Goal: Task Accomplishment & Management: Use online tool/utility

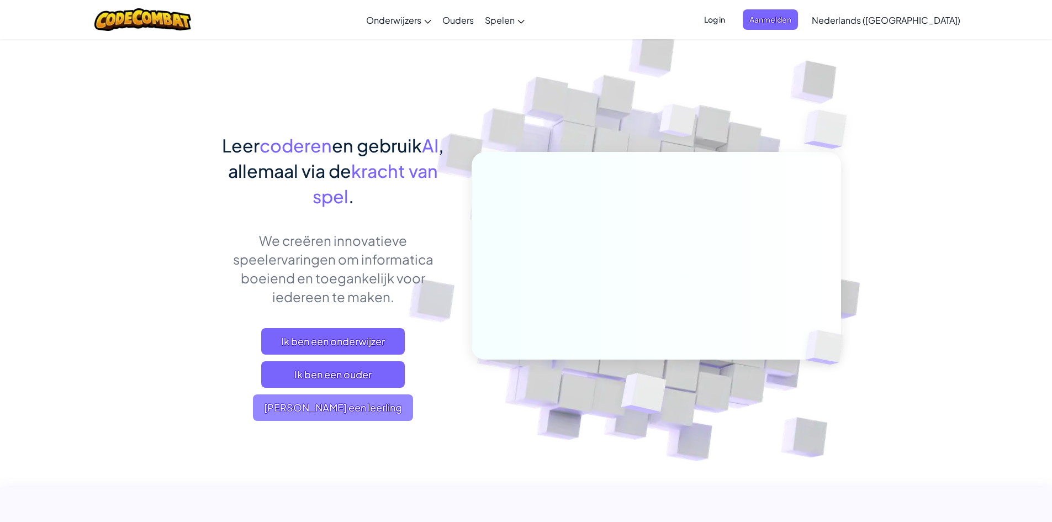
click at [378, 401] on span "[PERSON_NAME] een leerling" at bounding box center [333, 407] width 160 height 27
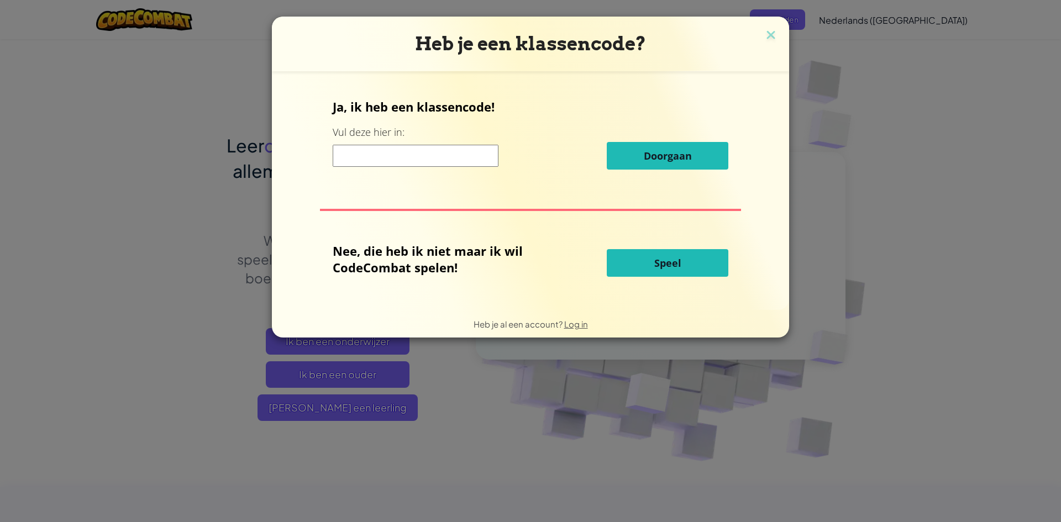
click at [429, 149] on input at bounding box center [416, 156] width 166 height 22
click at [635, 273] on button "Speel" at bounding box center [668, 263] width 122 height 28
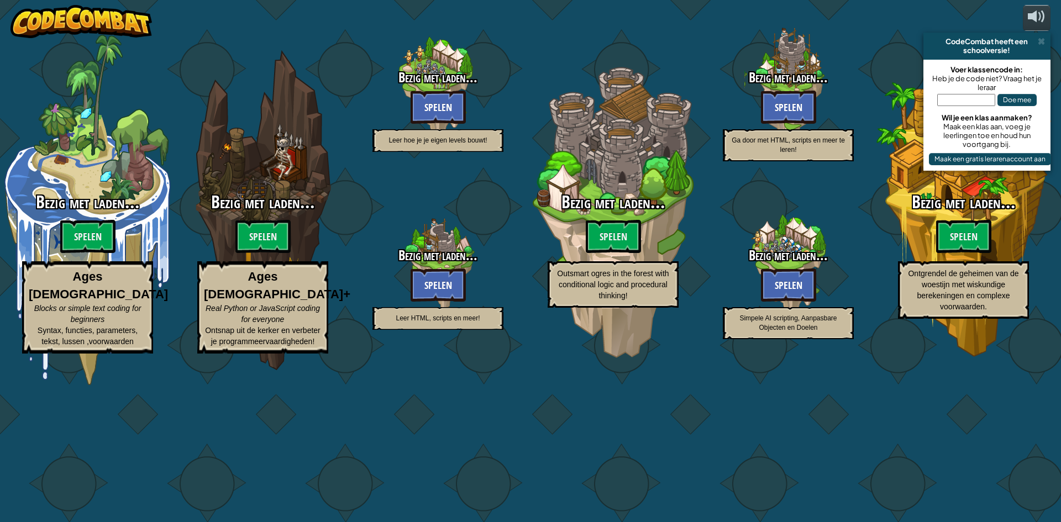
select select "nl-[GEOGRAPHIC_DATA]"
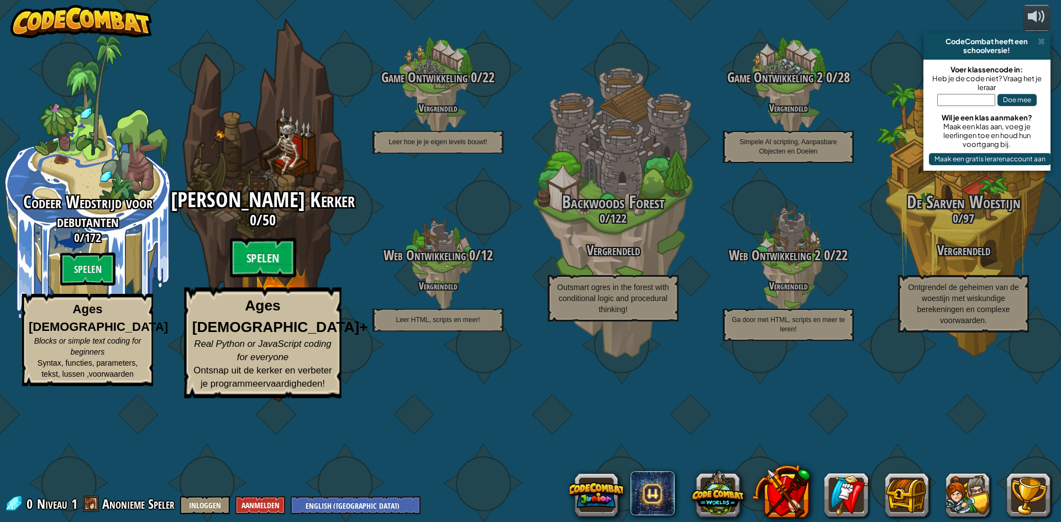
click at [280, 214] on span "[PERSON_NAME] Kerker" at bounding box center [262, 200] width 183 height 29
select select "nl-[GEOGRAPHIC_DATA]"
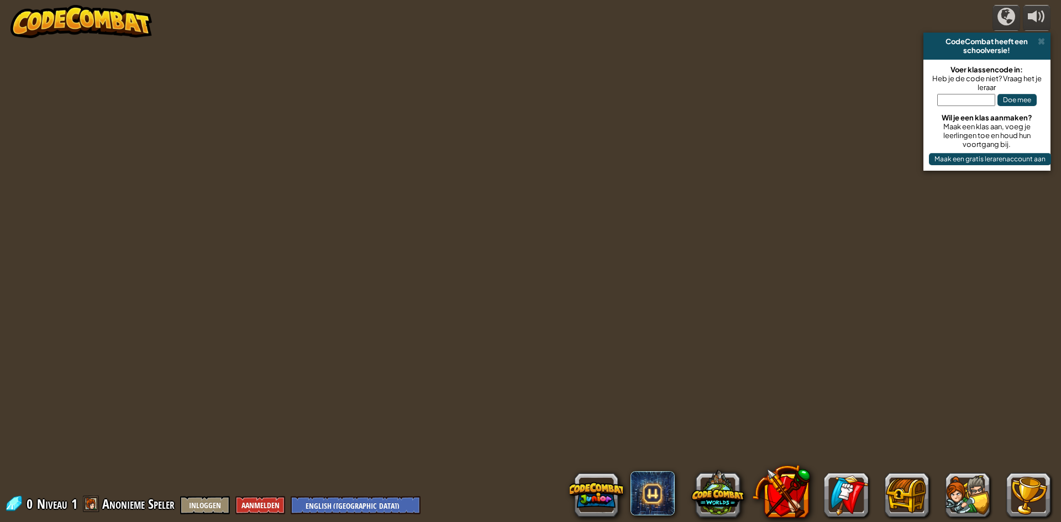
select select "nl-[GEOGRAPHIC_DATA]"
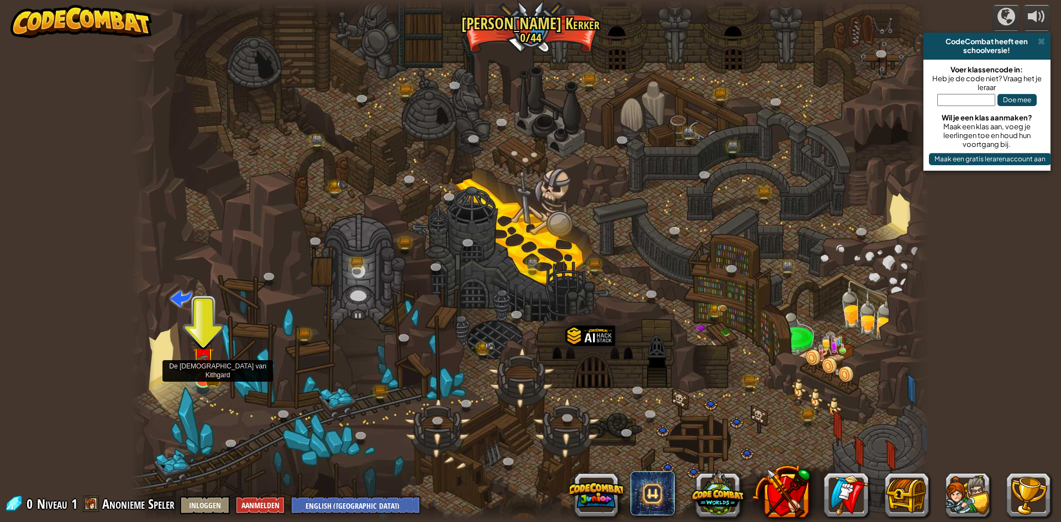
click at [205, 375] on img at bounding box center [203, 358] width 22 height 48
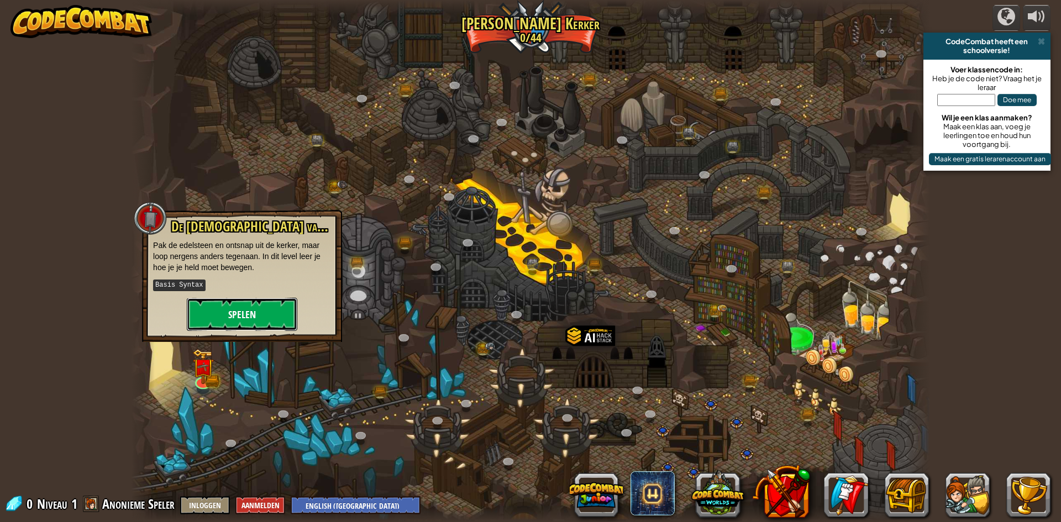
click at [222, 315] on button "Spelen" at bounding box center [242, 314] width 110 height 33
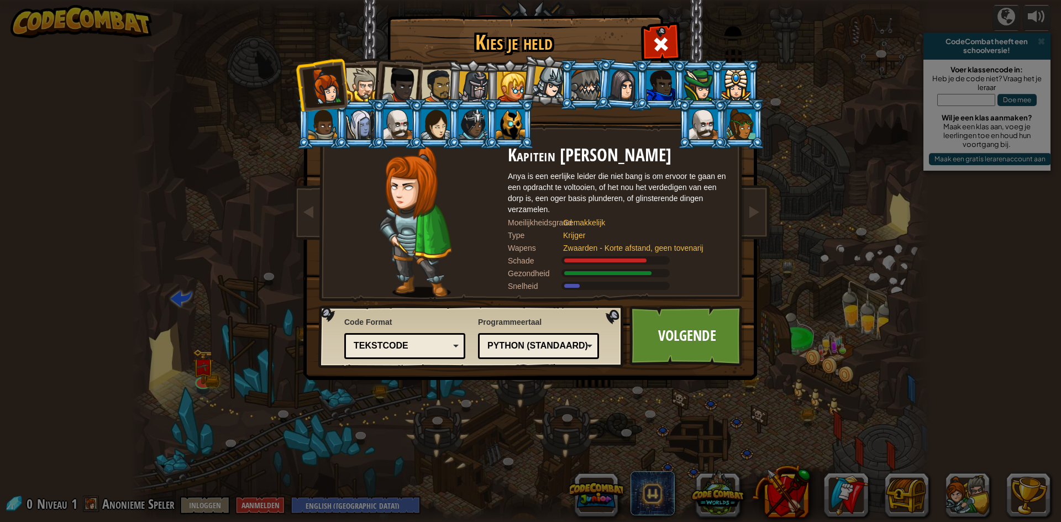
click at [378, 86] on li at bounding box center [397, 83] width 54 height 54
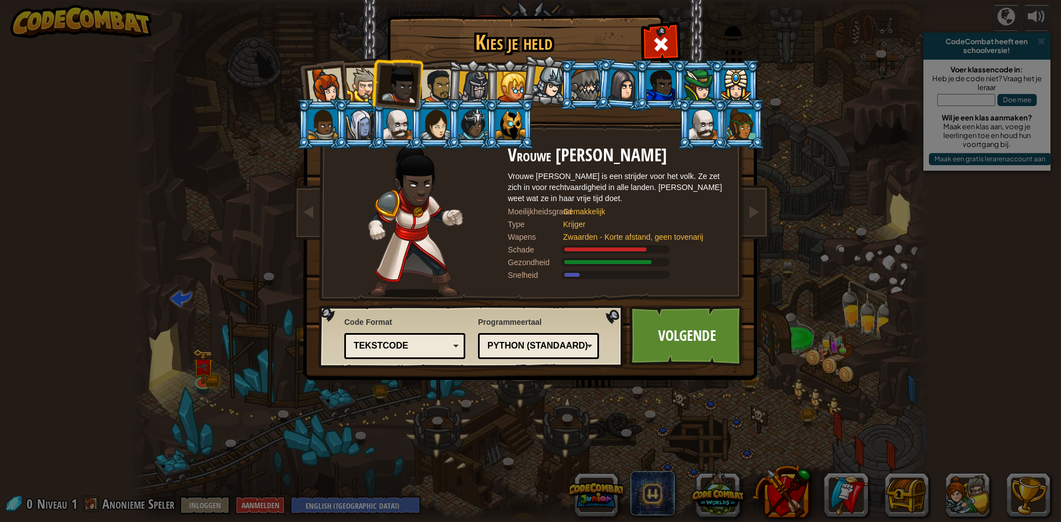
click at [373, 85] on li at bounding box center [397, 83] width 54 height 54
click at [532, 134] on li at bounding box center [509, 124] width 50 height 50
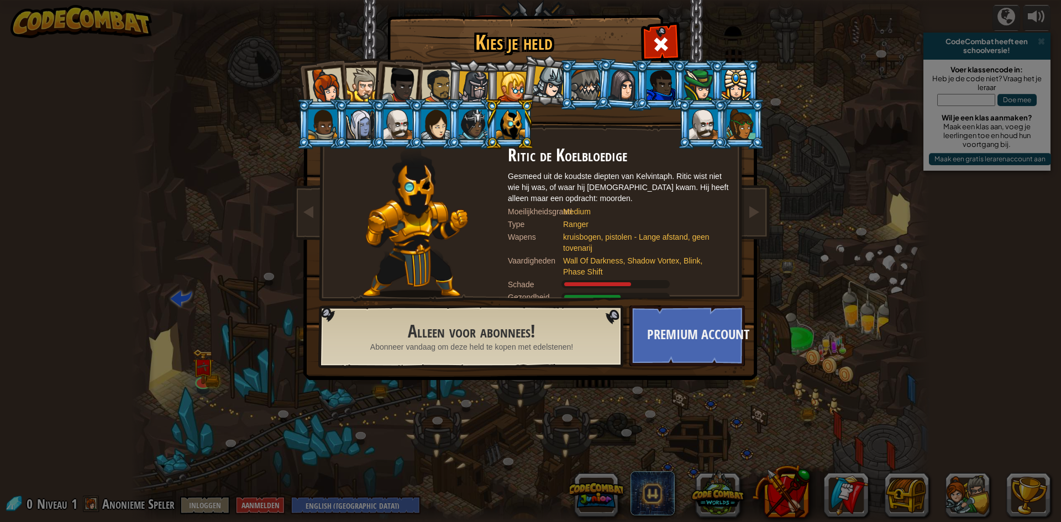
click at [478, 91] on div at bounding box center [473, 86] width 31 height 31
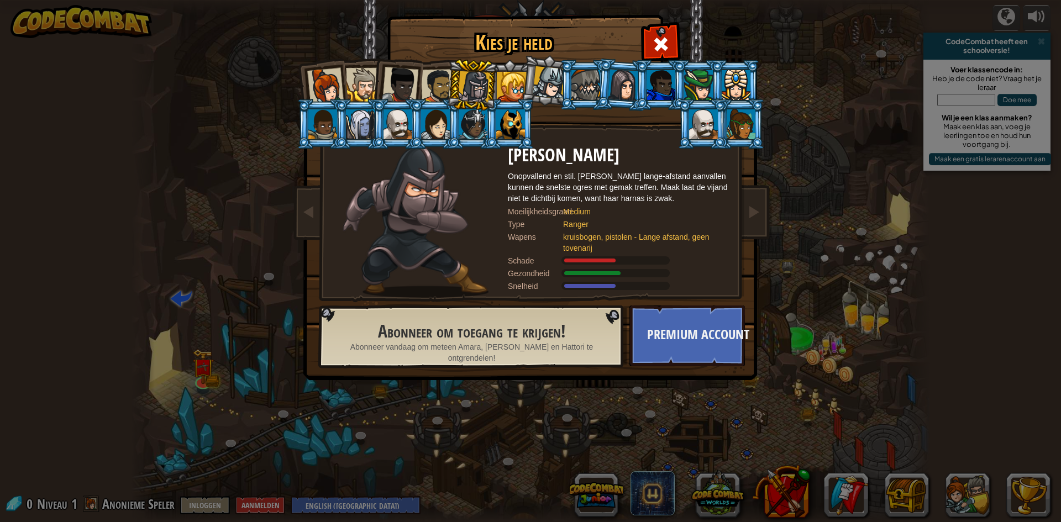
click at [511, 91] on div at bounding box center [512, 87] width 30 height 30
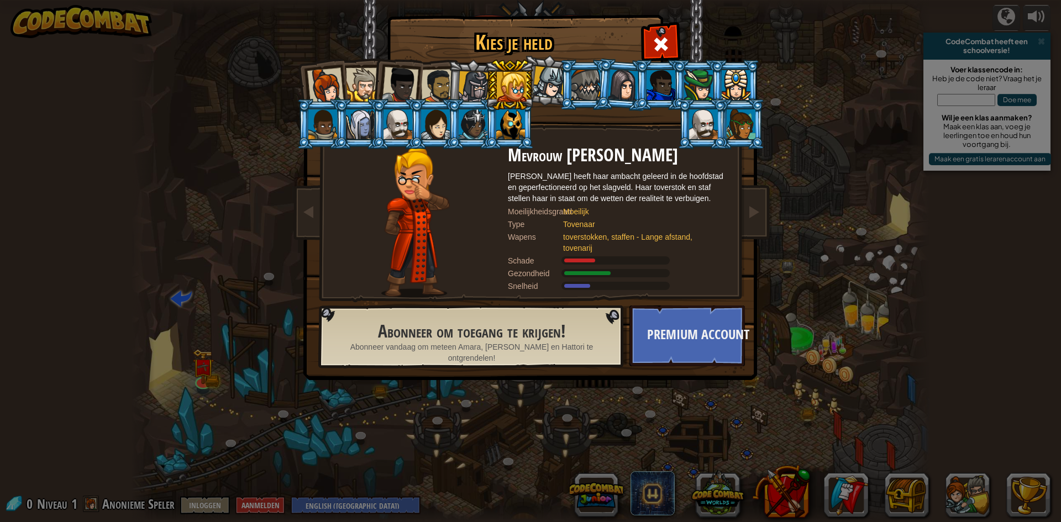
click at [415, 83] on div at bounding box center [400, 85] width 36 height 36
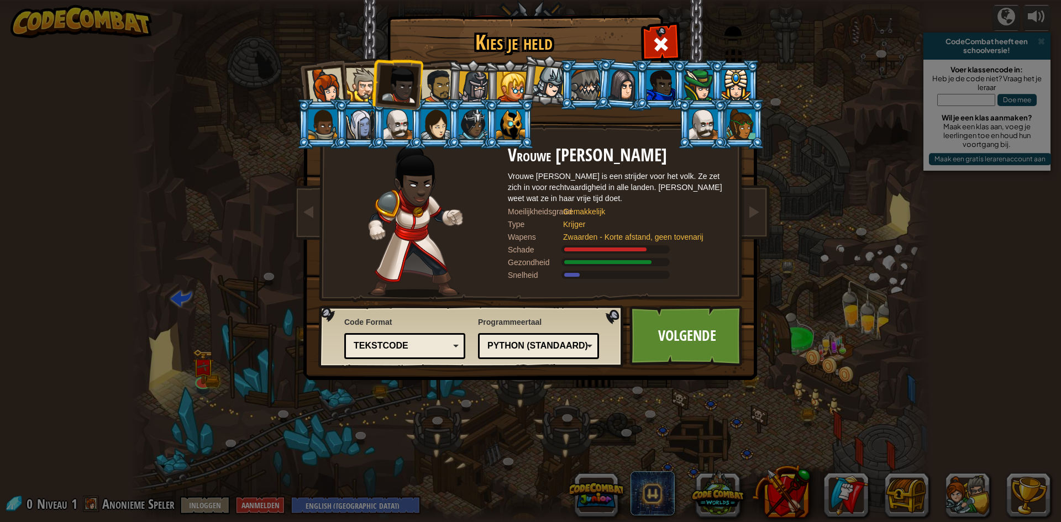
click at [430, 81] on div at bounding box center [438, 86] width 34 height 34
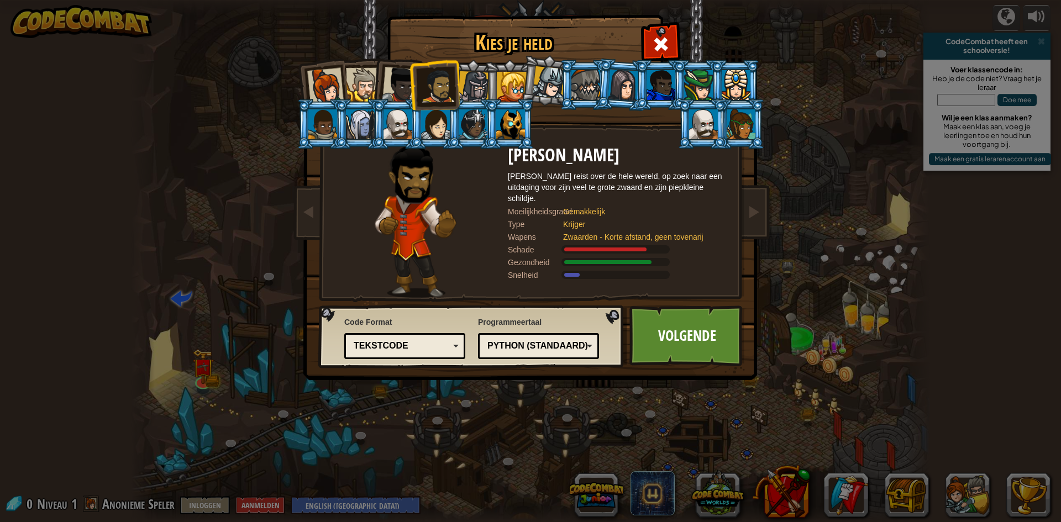
click at [358, 81] on div at bounding box center [363, 85] width 34 height 34
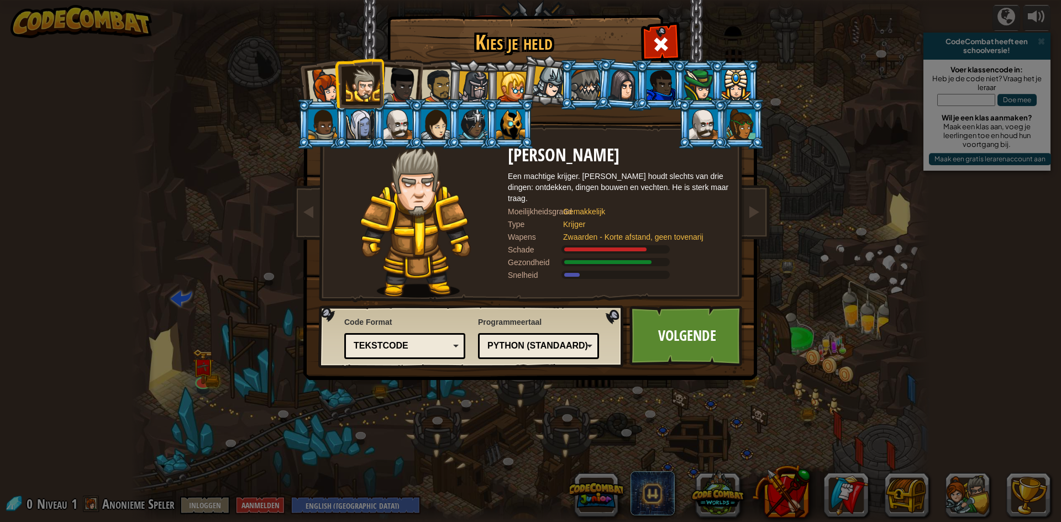
click at [436, 86] on div at bounding box center [438, 86] width 34 height 34
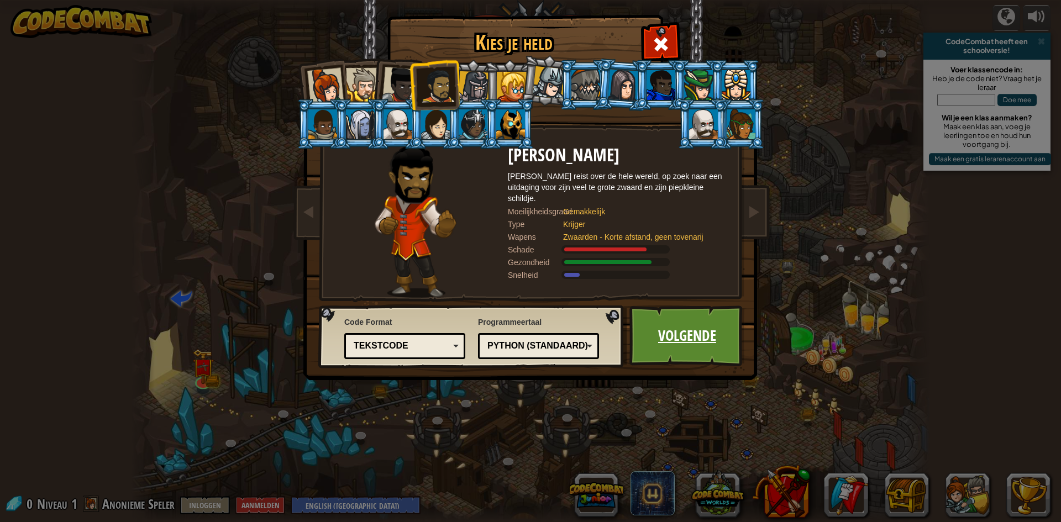
click at [693, 326] on link "Volgende" at bounding box center [686, 335] width 115 height 61
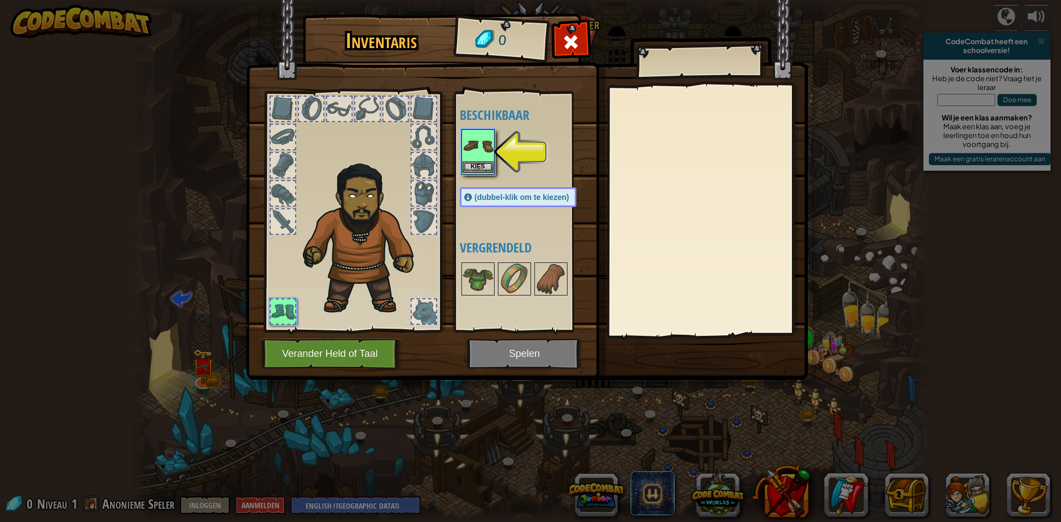
click at [462, 151] on img at bounding box center [477, 145] width 31 height 31
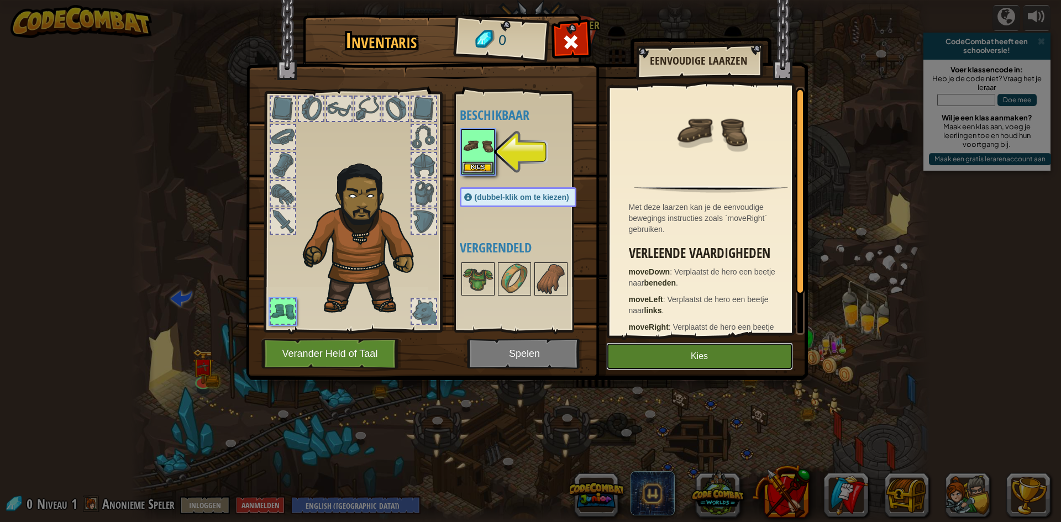
click at [642, 348] on button "Kies" at bounding box center [699, 356] width 187 height 28
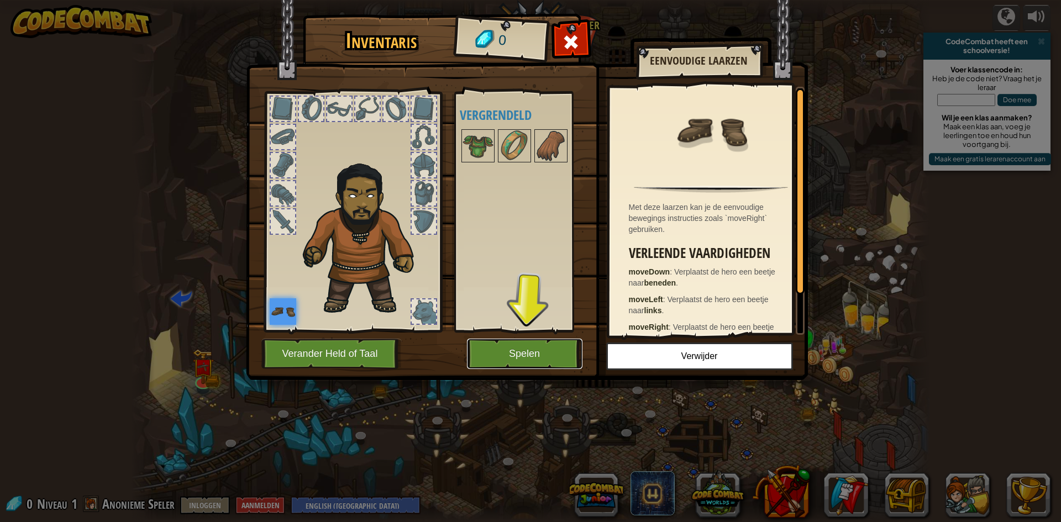
drag, startPoint x: 506, startPoint y: 356, endPoint x: 487, endPoint y: 251, distance: 106.6
click at [501, 292] on div "Inventaris 0 Beschikbaar Kies (dubbel-klik om te kiezen) Vergrendeld Eenvoudige…" at bounding box center [531, 199] width 562 height 365
click at [412, 218] on div at bounding box center [424, 221] width 24 height 24
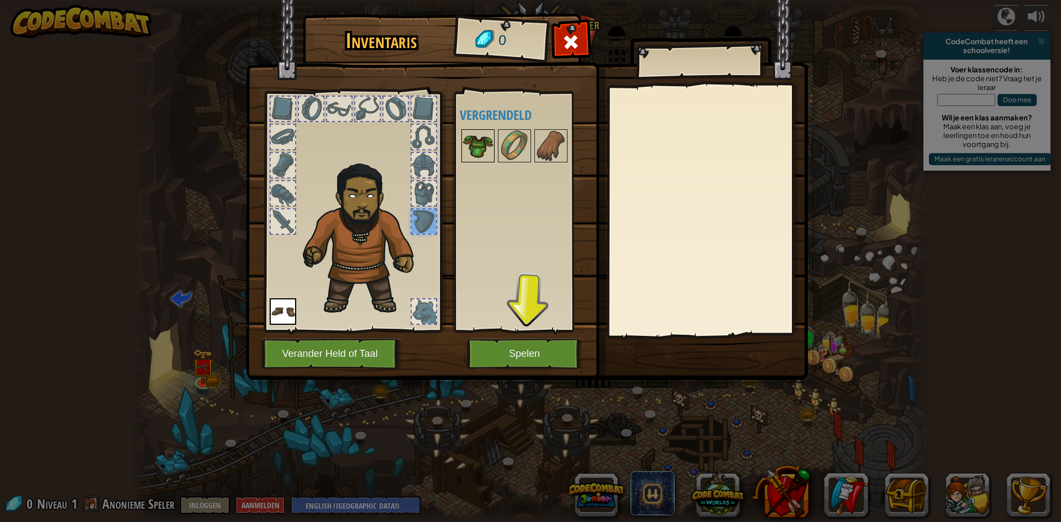
click at [476, 145] on img at bounding box center [477, 145] width 31 height 31
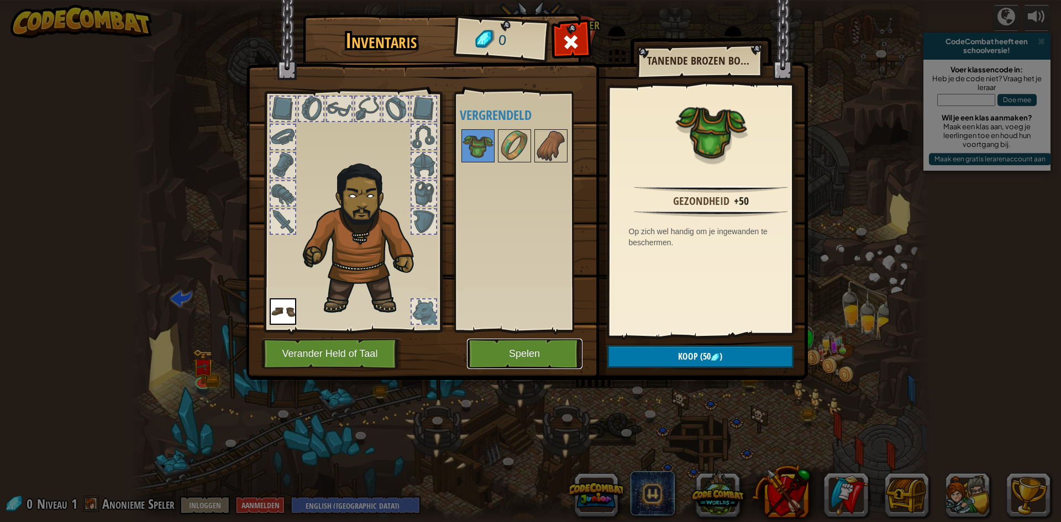
click at [528, 356] on button "Spelen" at bounding box center [524, 354] width 115 height 30
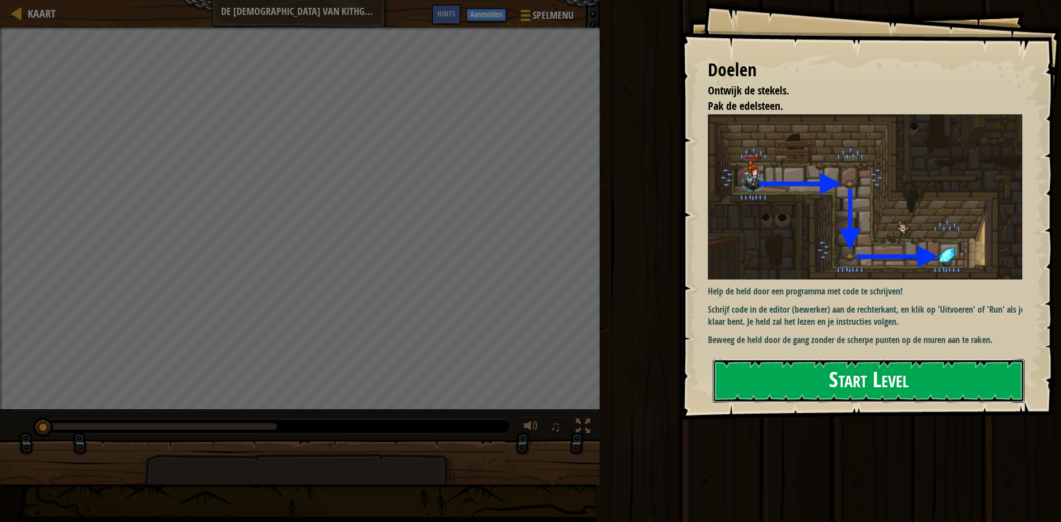
click at [770, 380] on button "Start Level" at bounding box center [869, 381] width 312 height 44
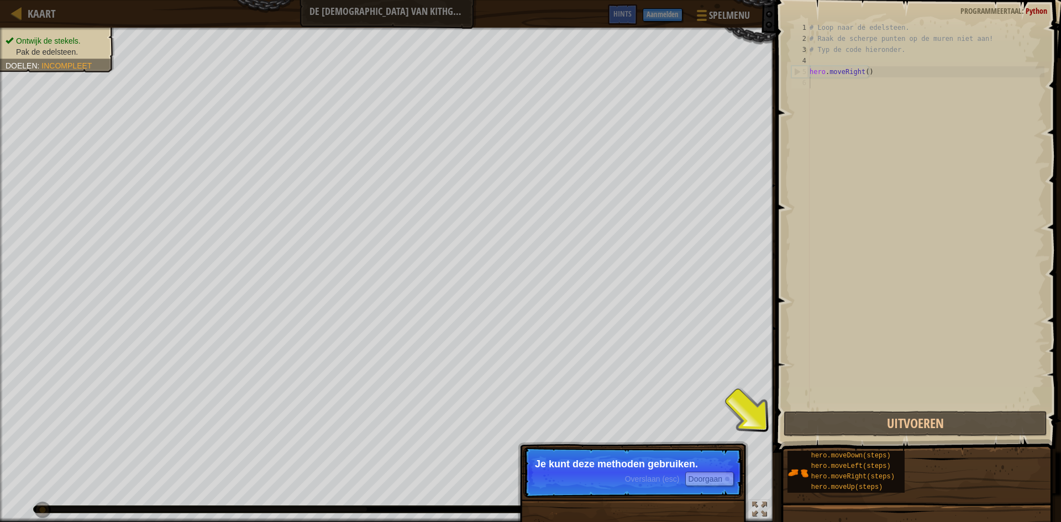
click at [636, 463] on p "Je kunt deze methoden gebruiken." at bounding box center [633, 464] width 196 height 11
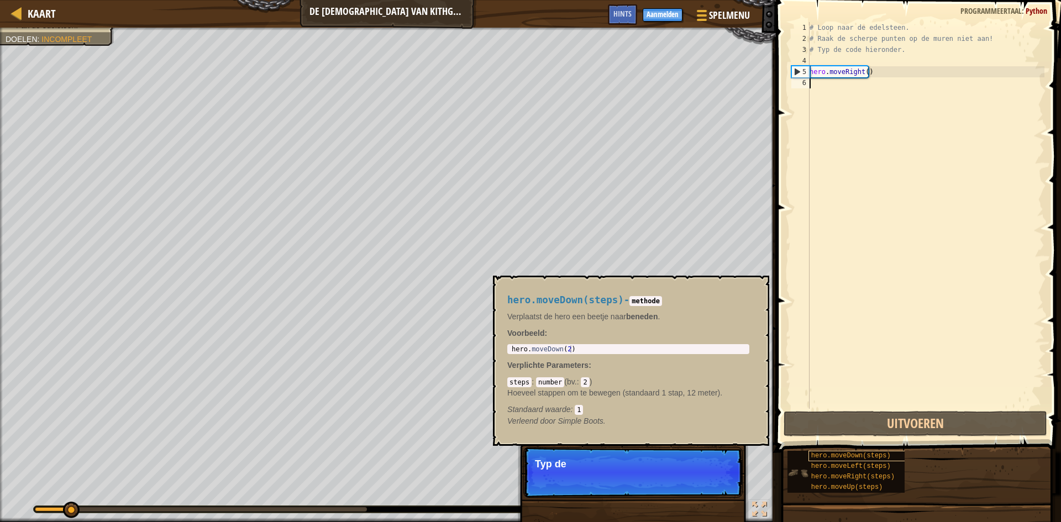
scroll to position [5, 0]
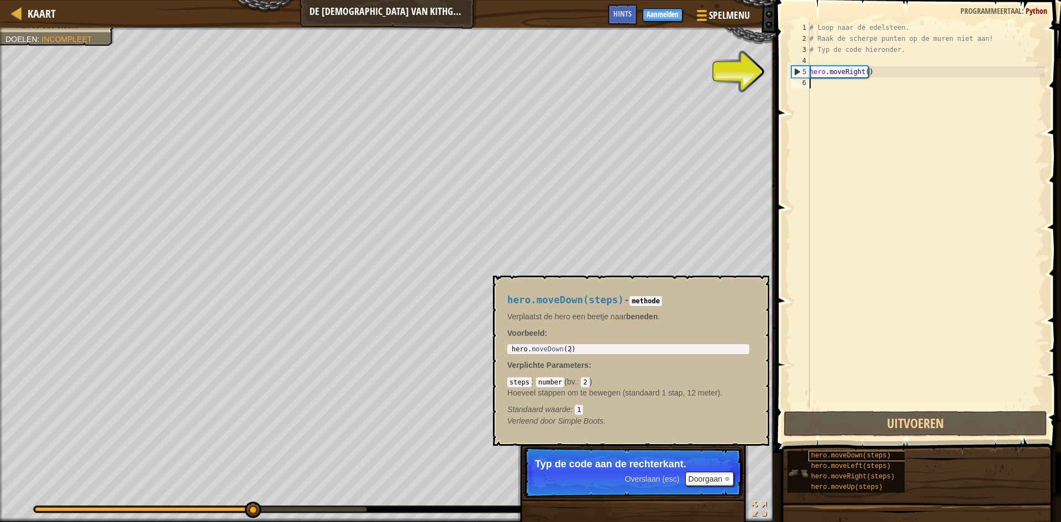
click at [843, 459] on span "hero.moveDown(steps)" at bounding box center [851, 456] width 80 height 8
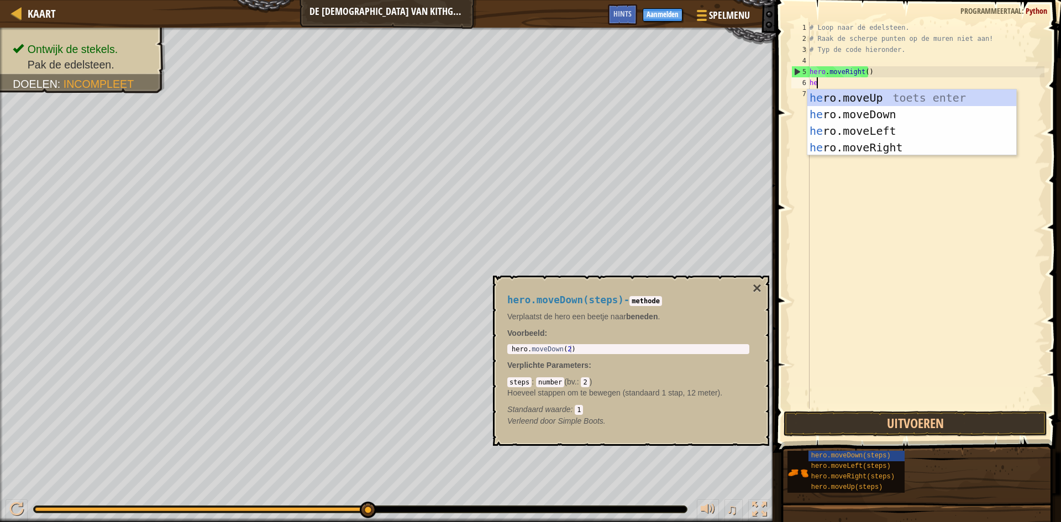
type textarea "hero"
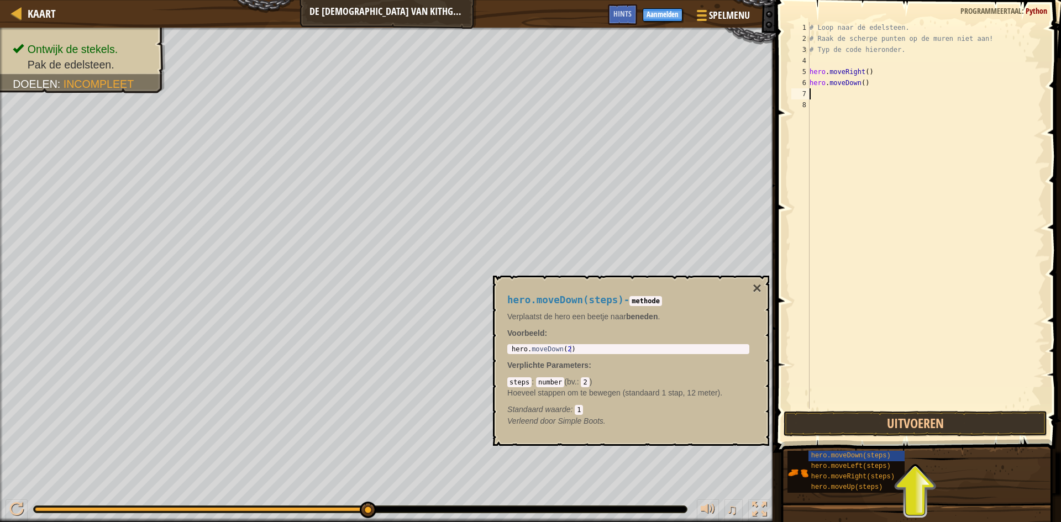
click at [859, 83] on div "# Loop naar de edelsteen. # Raak de scherpe punten op de muren niet aan! # Typ …" at bounding box center [925, 226] width 237 height 409
type textarea "hero.moveDown(4)"
click at [880, 459] on span "hero.moveDown(steps)" at bounding box center [851, 456] width 80 height 8
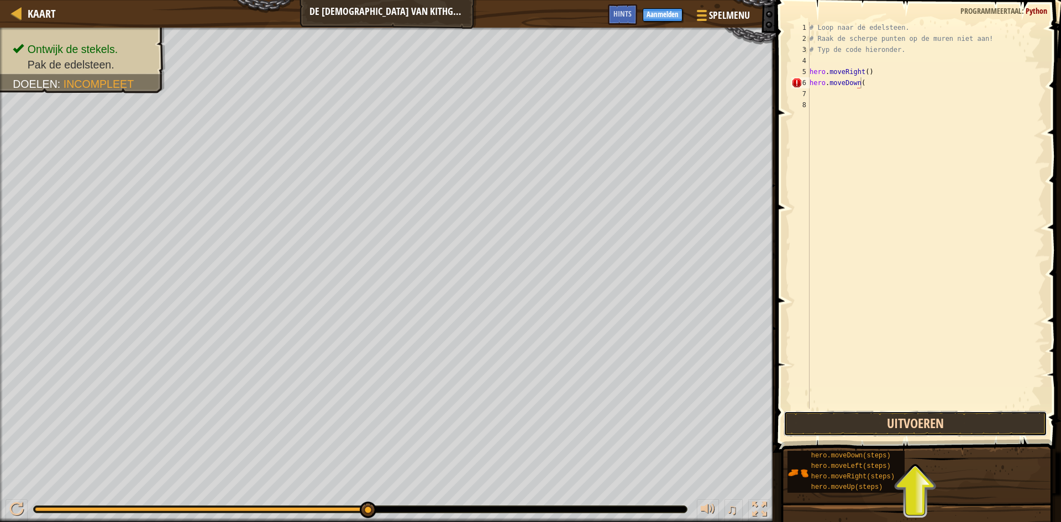
click at [910, 433] on button "Uitvoeren" at bounding box center [915, 423] width 264 height 25
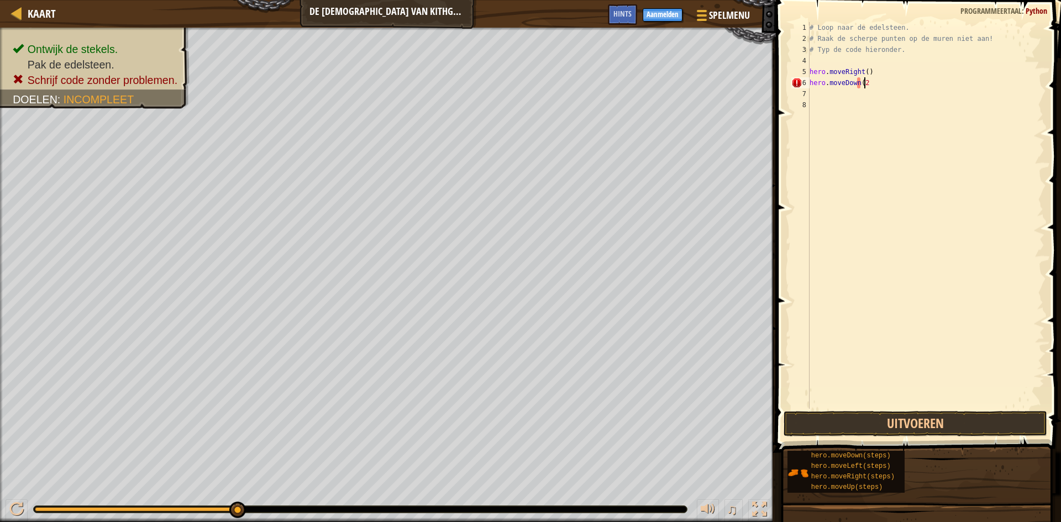
scroll to position [5, 4]
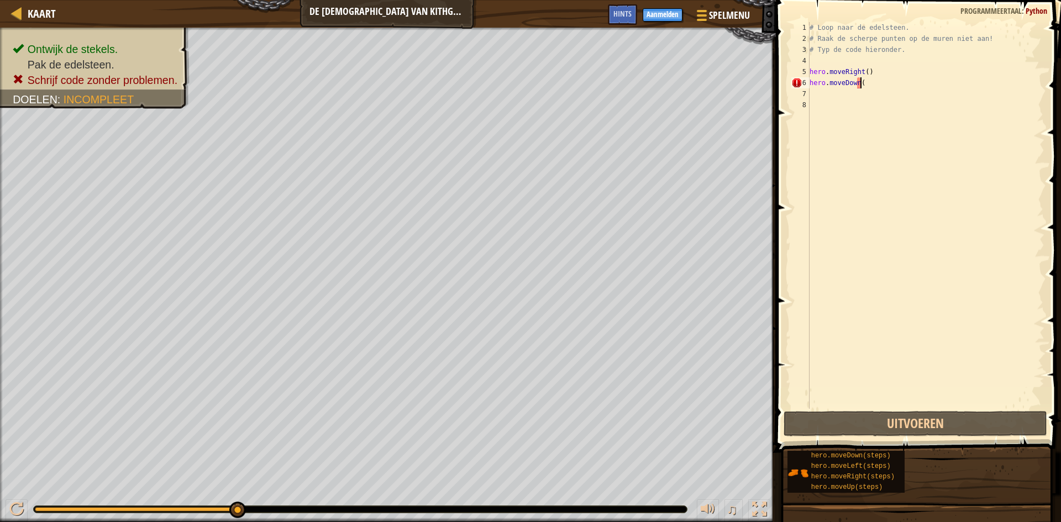
type textarea "hero.moveDown()_"
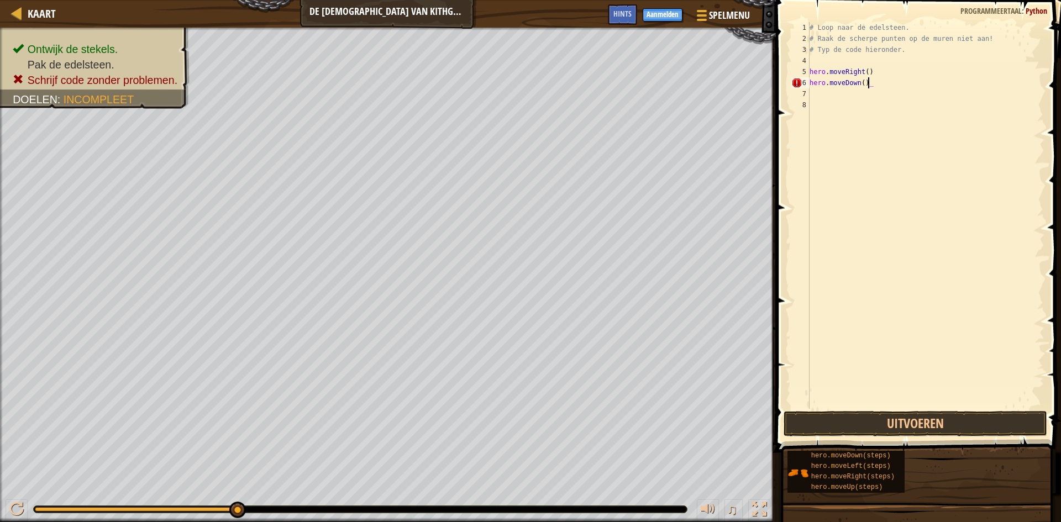
scroll to position [5, 0]
drag, startPoint x: 865, startPoint y: 78, endPoint x: 708, endPoint y: 50, distance: 159.9
click at [733, 73] on div "Kaart De Kerkers van Kithgard Spelmenu Klaar Aanmelden Hints 1 הההההההההההההההה…" at bounding box center [530, 261] width 1061 height 522
type textarea "hero.moveRight() hero.moveDown()_"
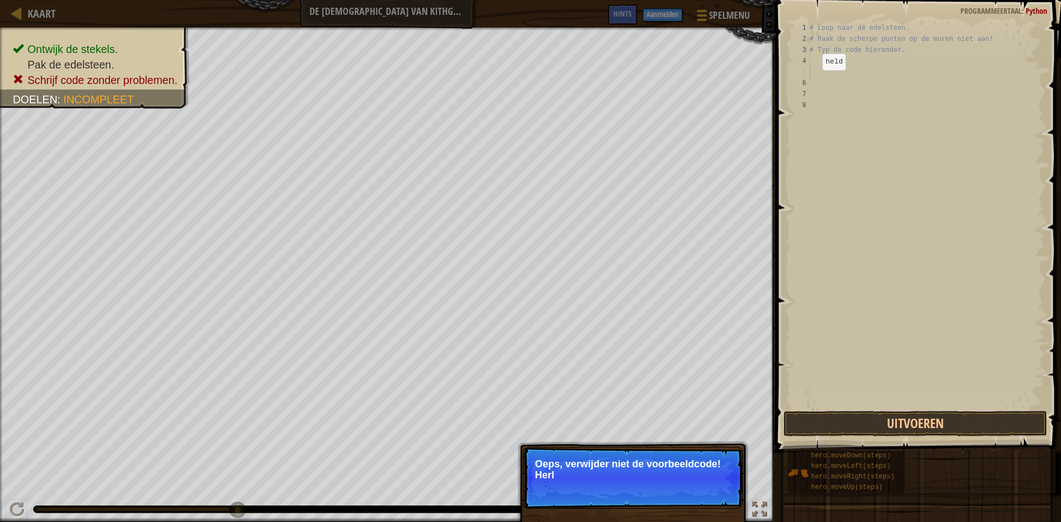
click at [719, 448] on p "↻ [PERSON_NAME], verwijder niet de voorbeeldcode! Herl" at bounding box center [632, 478] width 219 height 62
